Goal: Task Accomplishment & Management: Manage account settings

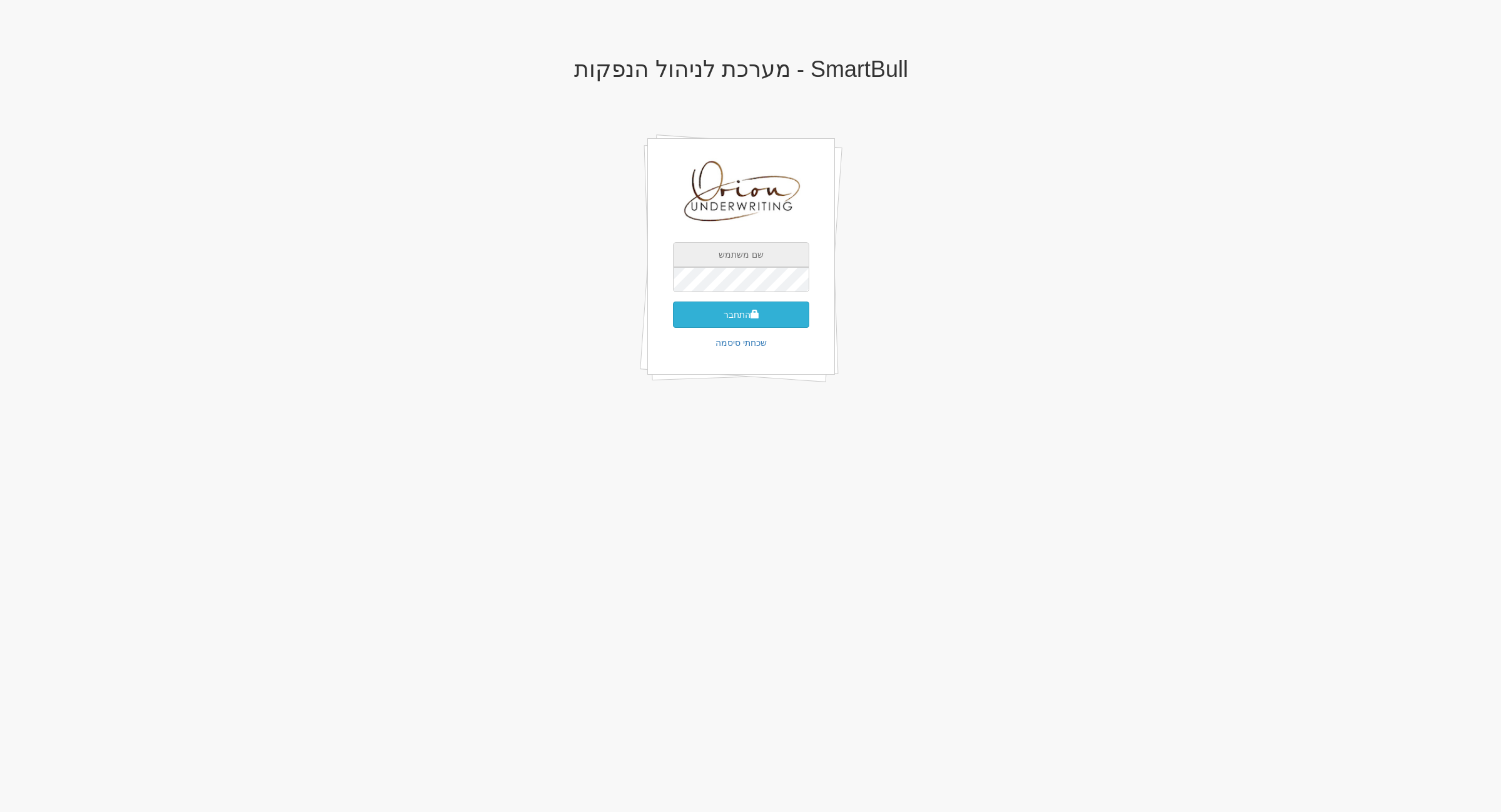
type input "[EMAIL_ADDRESS][DOMAIN_NAME]"
click at [727, 309] on button "התחבר" at bounding box center [741, 315] width 136 height 27
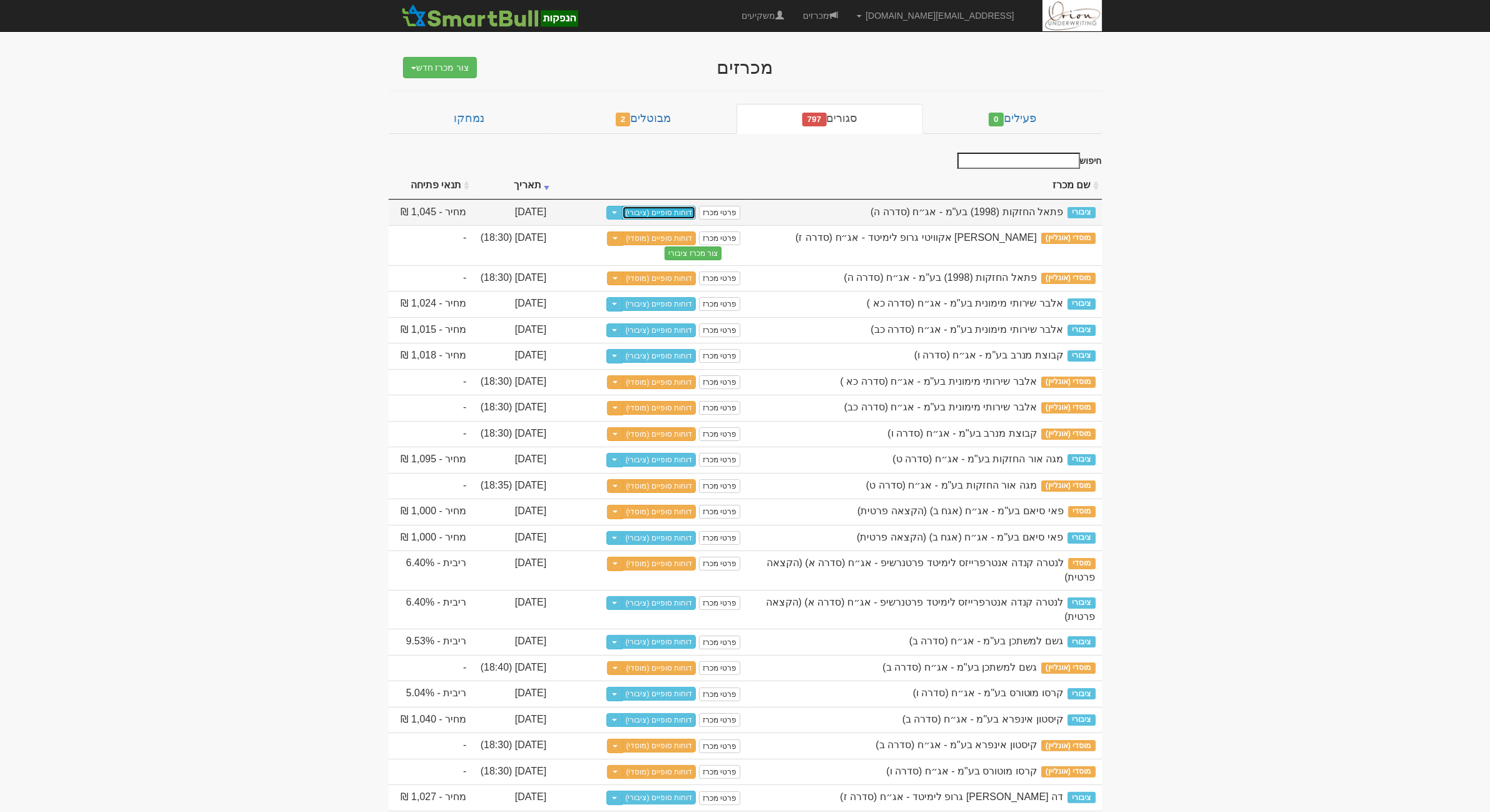
click at [652, 208] on link "דוחות סופיים (ציבורי)" at bounding box center [659, 213] width 74 height 14
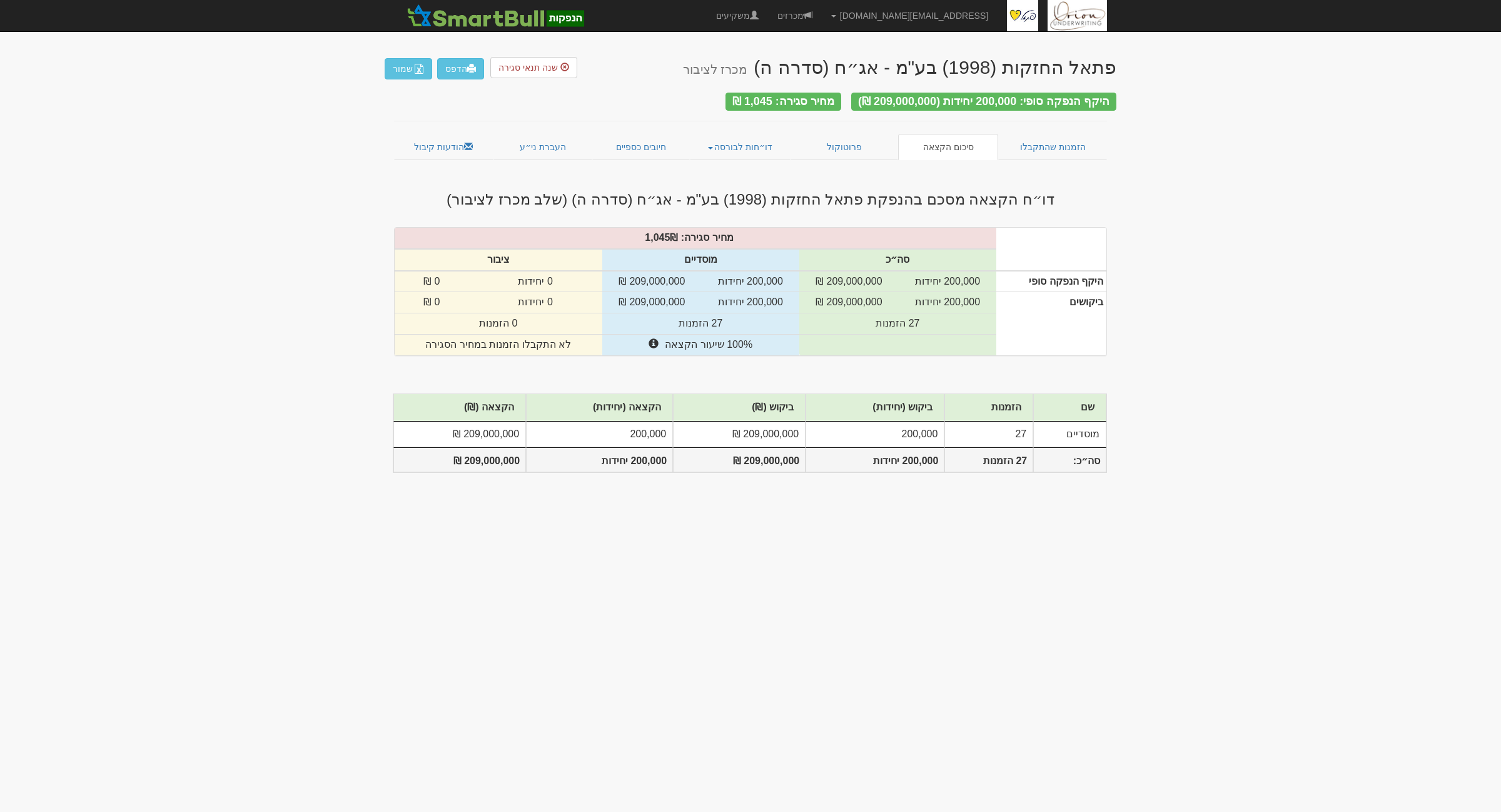
click at [270, 218] on body "galf@orion-uw.com הגדרות חשבונות הנפקה תבניות הודעות קיבול" at bounding box center [750, 406] width 1501 height 812
click at [822, 23] on link "מכרזים" at bounding box center [795, 16] width 54 height 31
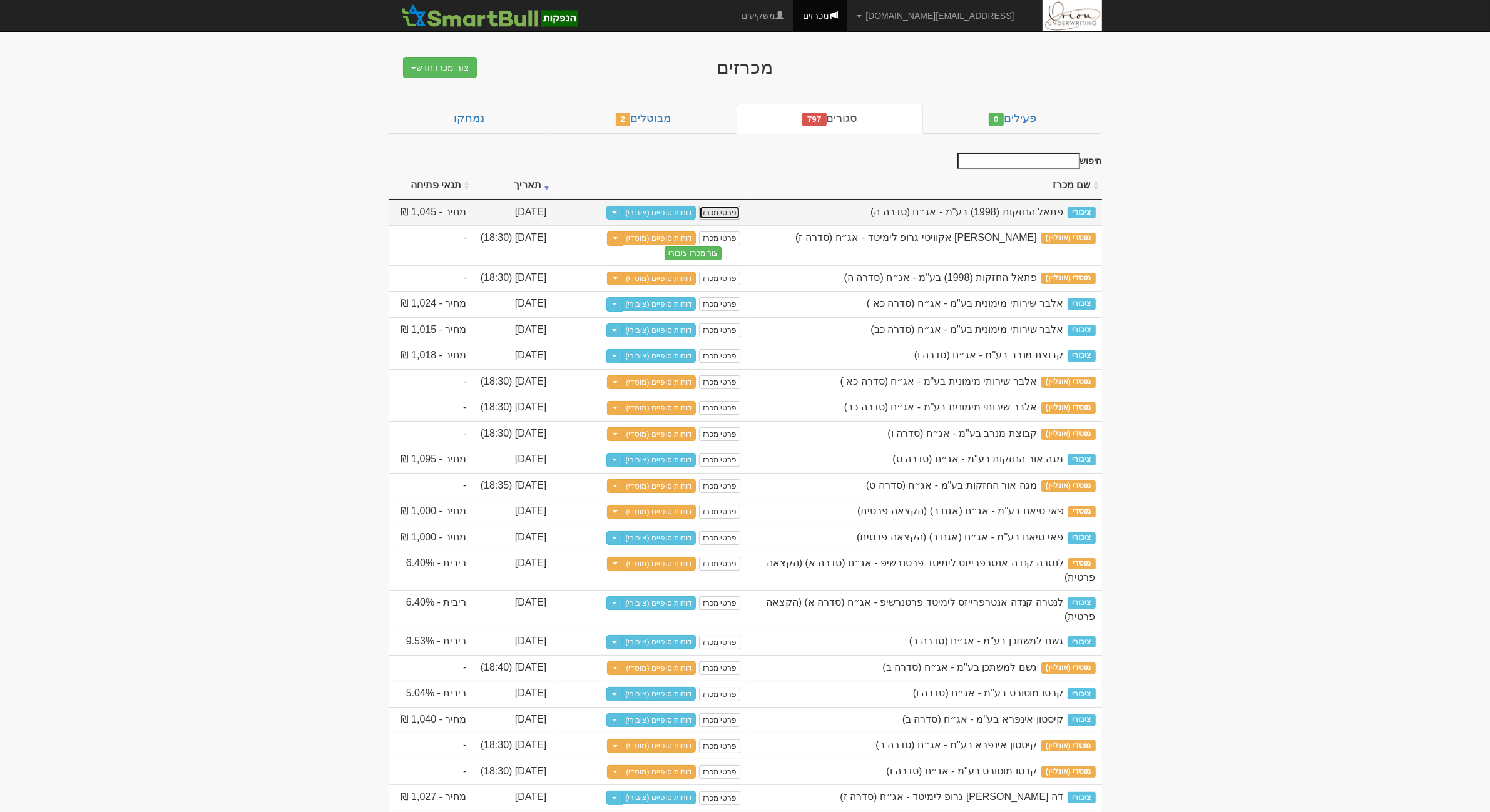
click at [702, 211] on link "פרטי מכרז" at bounding box center [719, 213] width 42 height 14
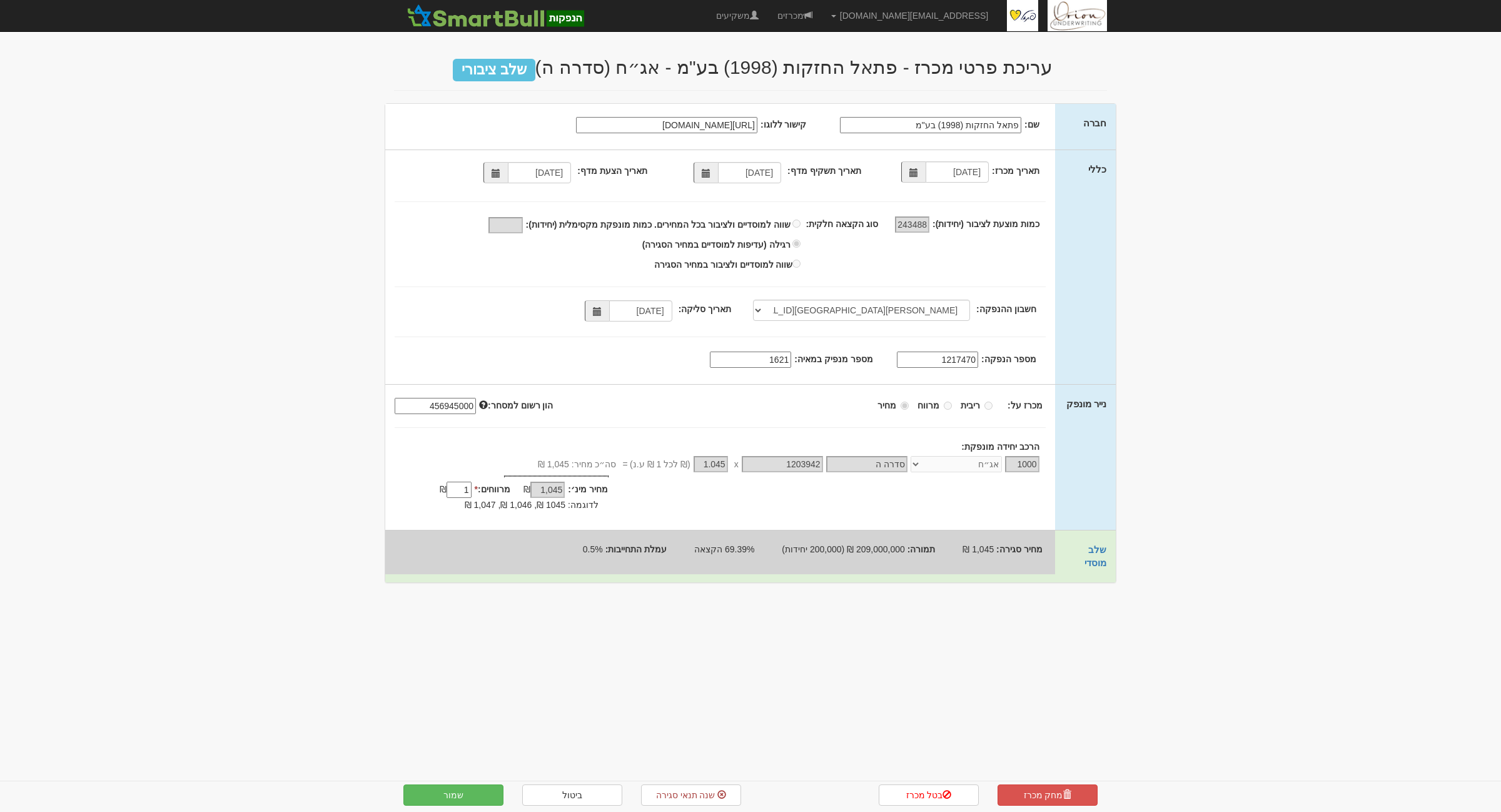
select select "מזרחי, 480, 123775, IL56 0204 8000 0000 0123 775"
drag, startPoint x: 229, startPoint y: 201, endPoint x: 257, endPoint y: 186, distance: 31.8
click at [229, 201] on body "galf@orion-uw.com הגדרות חשבונות הנפקה תבניות הודעות קיבול" at bounding box center [750, 406] width 1501 height 812
click at [822, 3] on link "מכרזים" at bounding box center [795, 16] width 54 height 31
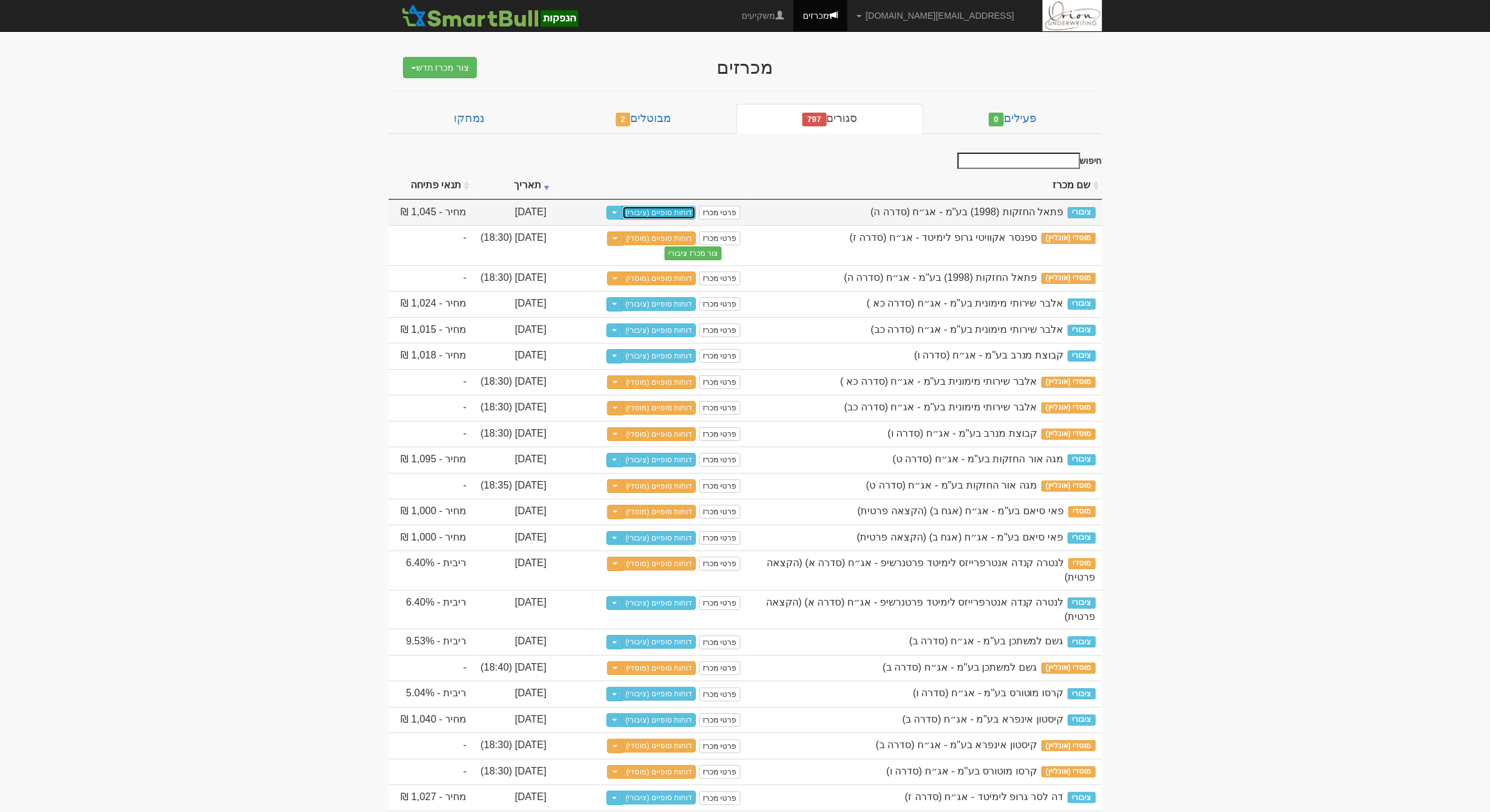
click at [658, 215] on link "דוחות סופיים (ציבורי)" at bounding box center [659, 213] width 74 height 14
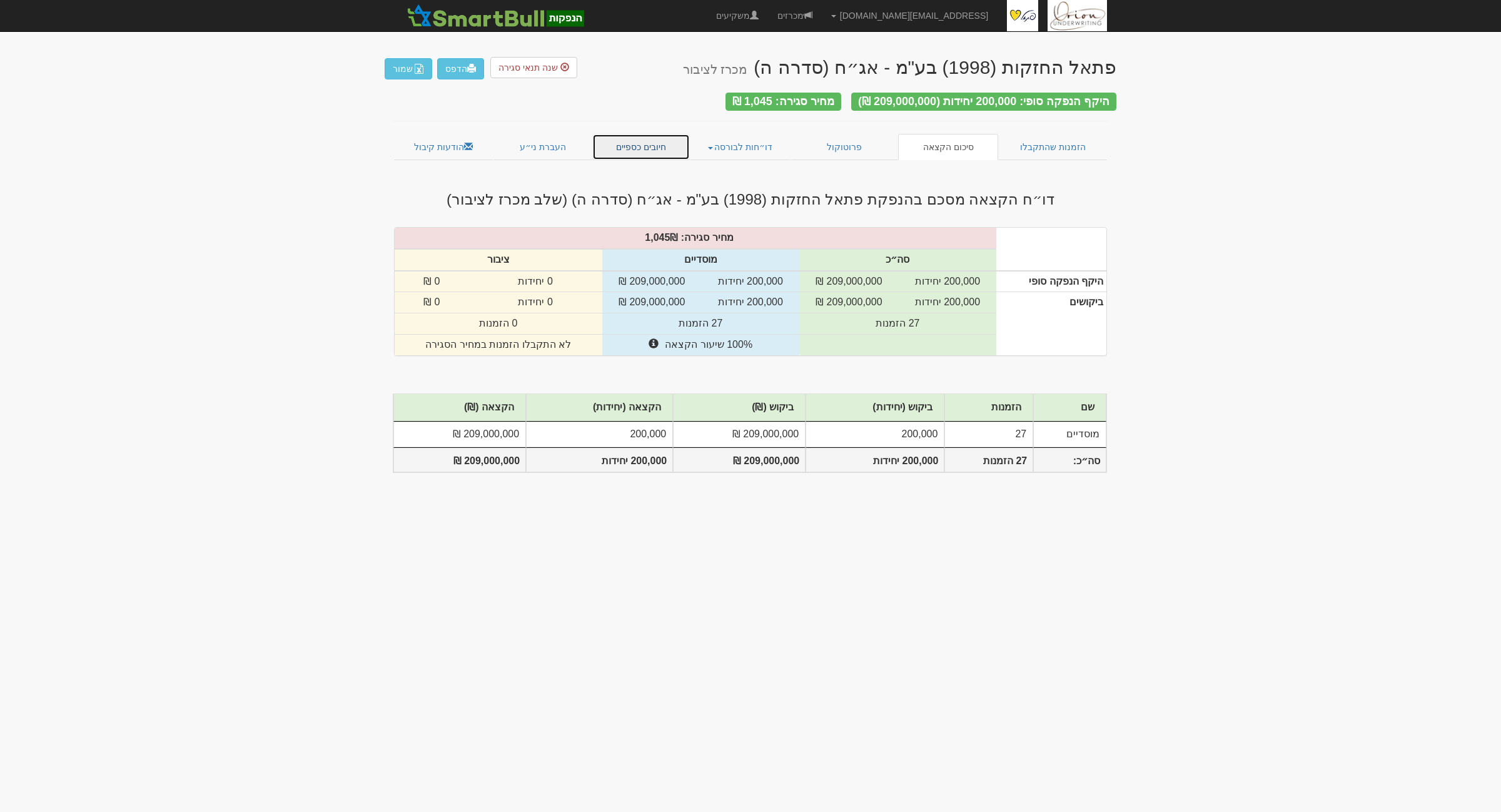
click at [644, 134] on link "חיובים כספיים" at bounding box center [640, 147] width 98 height 27
